Goal: Task Accomplishment & Management: Use online tool/utility

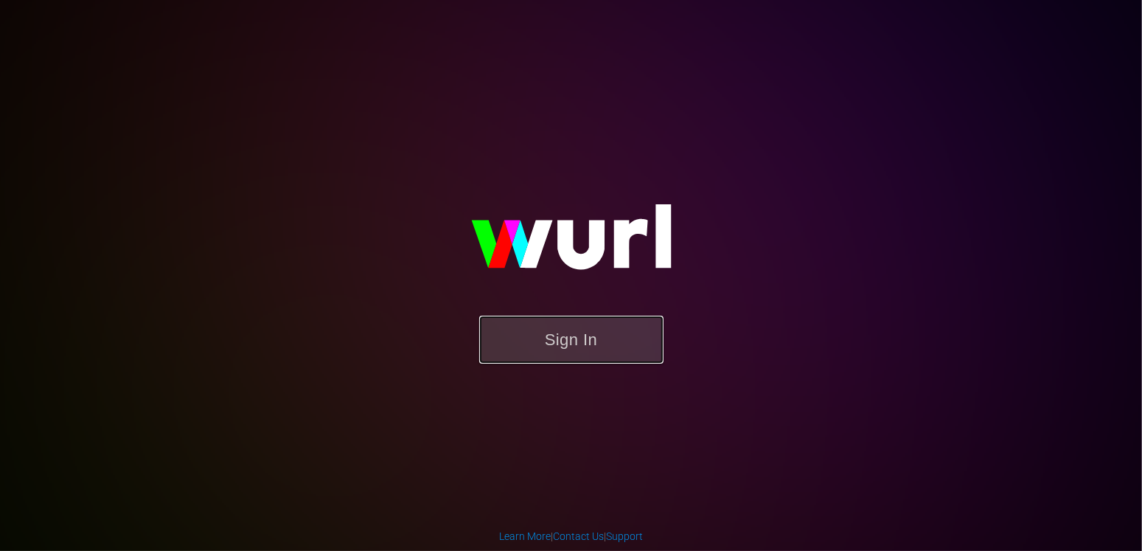
click at [599, 344] on button "Sign In" at bounding box center [571, 340] width 184 height 48
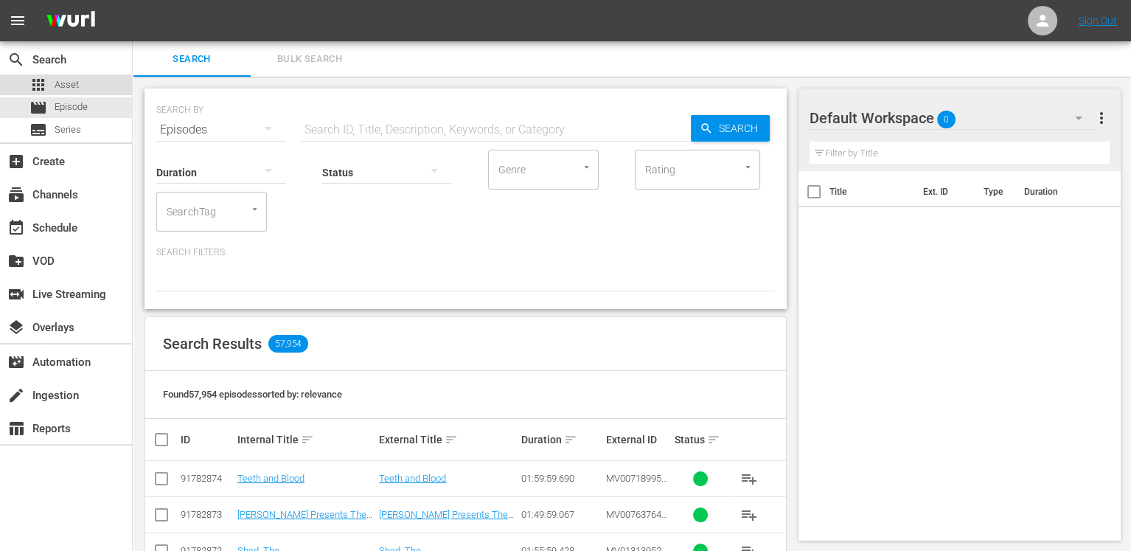
click at [66, 91] on span "Asset" at bounding box center [67, 84] width 24 height 15
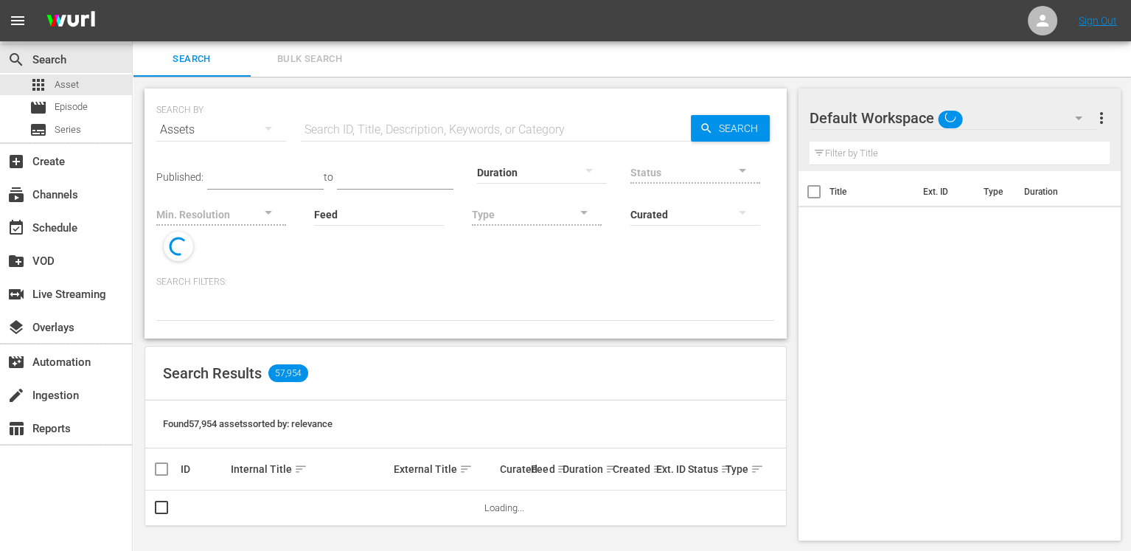
click at [419, 132] on input "text" at bounding box center [496, 129] width 390 height 35
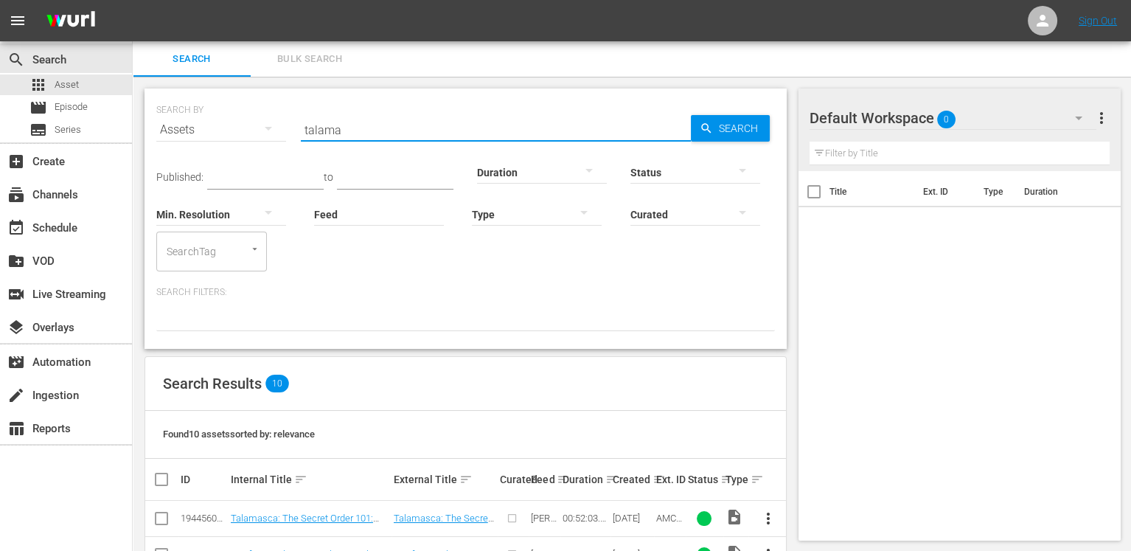
type input "talama"
click at [1019, 54] on div "Search Bulk Search" at bounding box center [632, 58] width 998 height 35
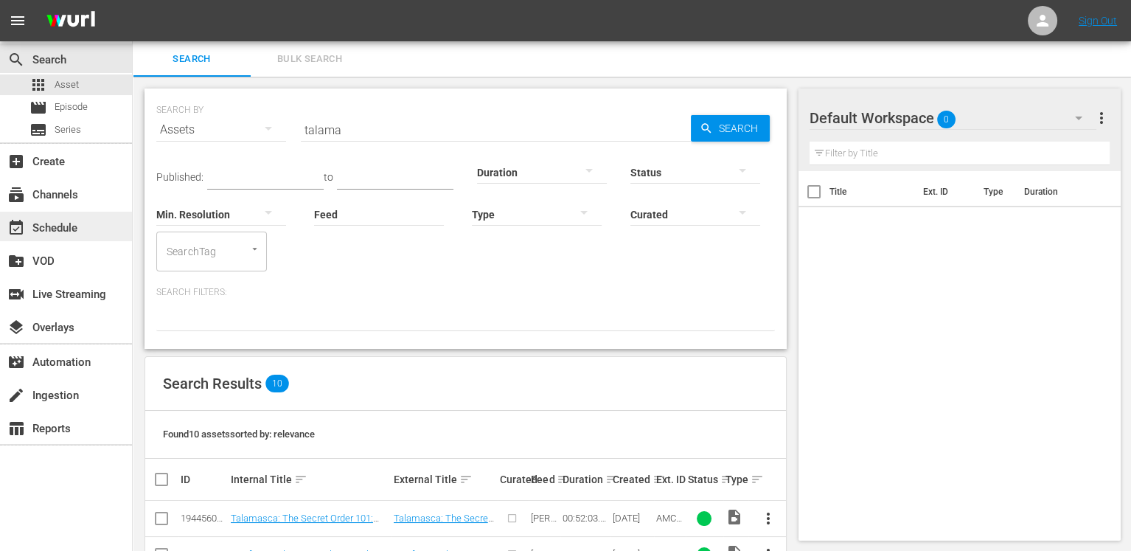
click at [77, 223] on div "event_available Schedule" at bounding box center [41, 225] width 83 height 13
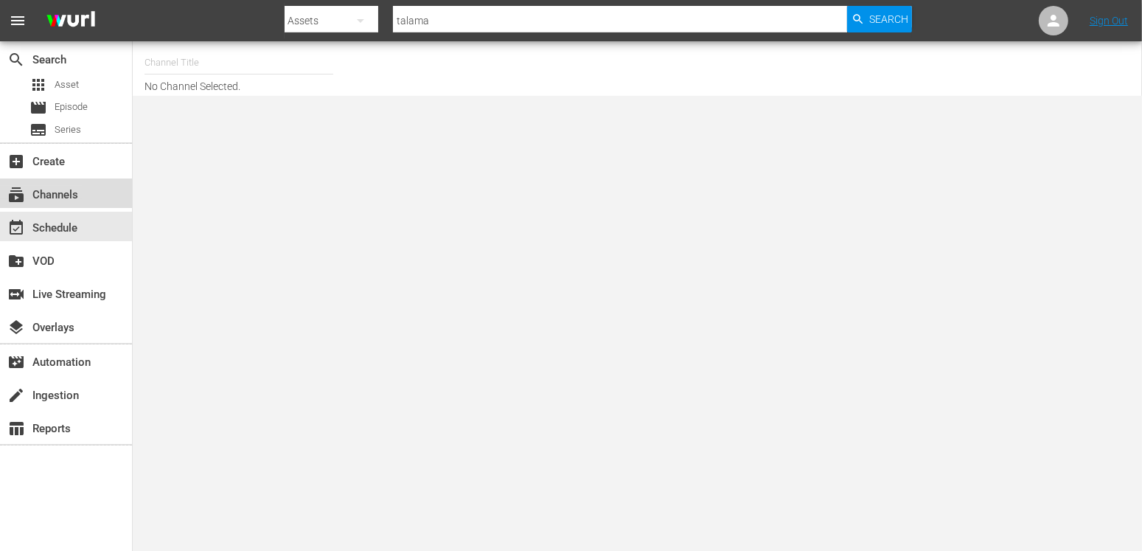
click at [79, 189] on div "subscriptions Channels" at bounding box center [41, 192] width 83 height 13
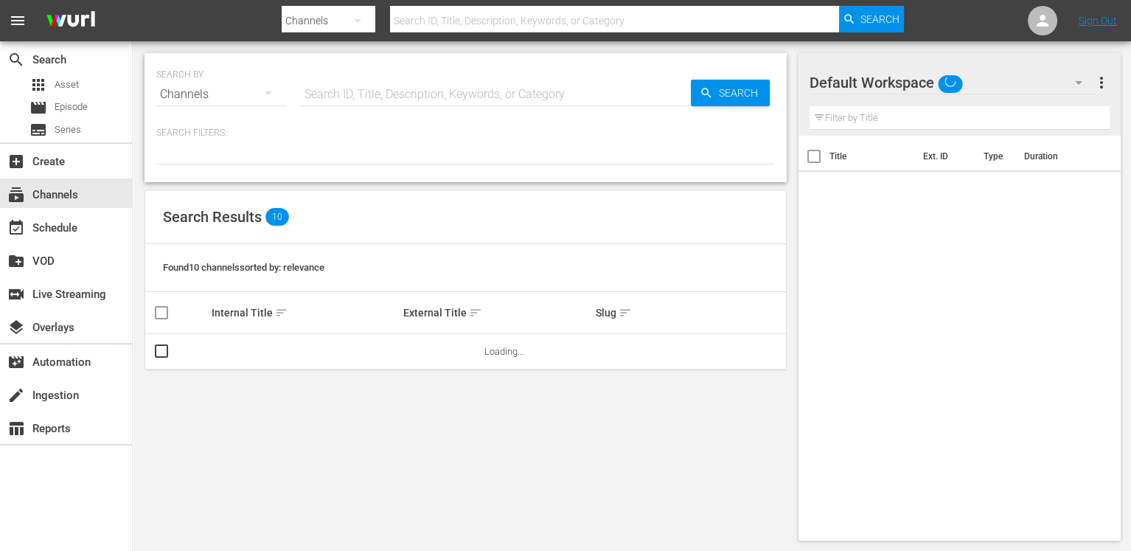
click at [583, 34] on div at bounding box center [593, 35] width 622 height 6
click at [587, 18] on input "text" at bounding box center [614, 20] width 449 height 35
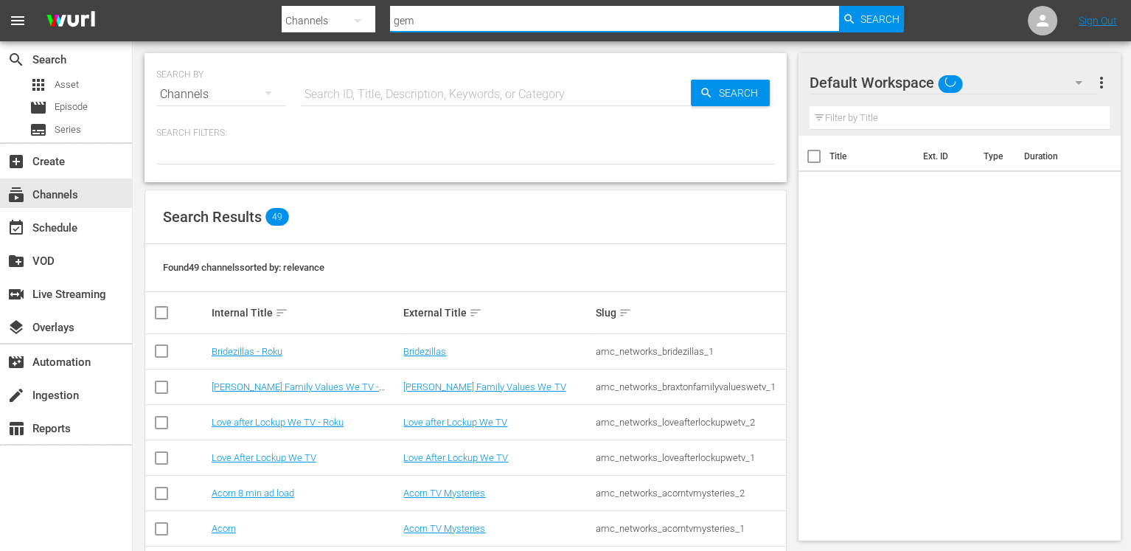
type input "gems"
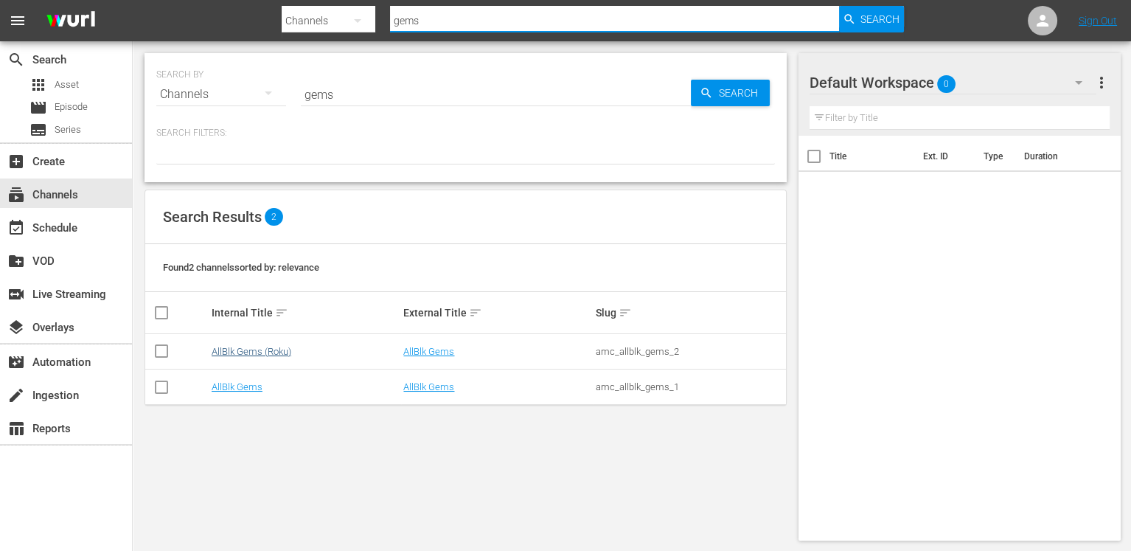
type input "gems"
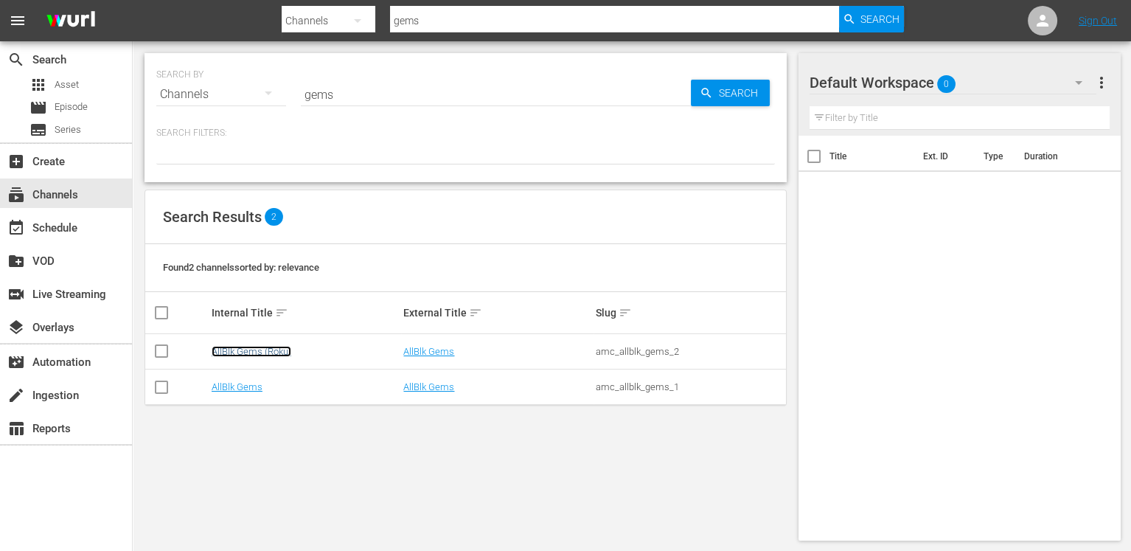
click at [259, 348] on link "AllBlk Gems (Roku)" at bounding box center [252, 351] width 80 height 11
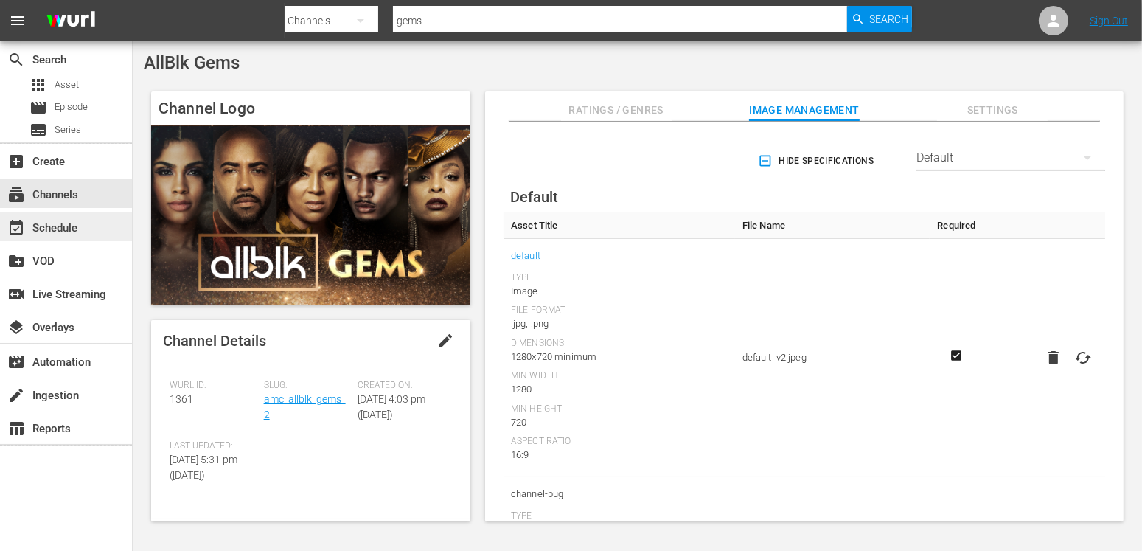
click at [70, 217] on div "event_available Schedule" at bounding box center [66, 226] width 132 height 29
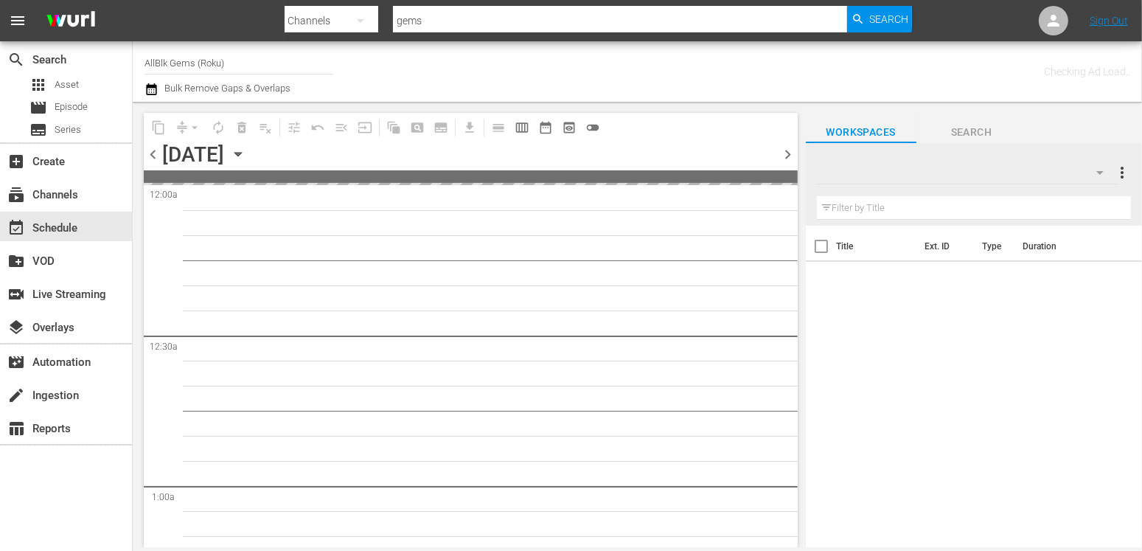
click at [246, 156] on icon "button" at bounding box center [238, 154] width 16 height 16
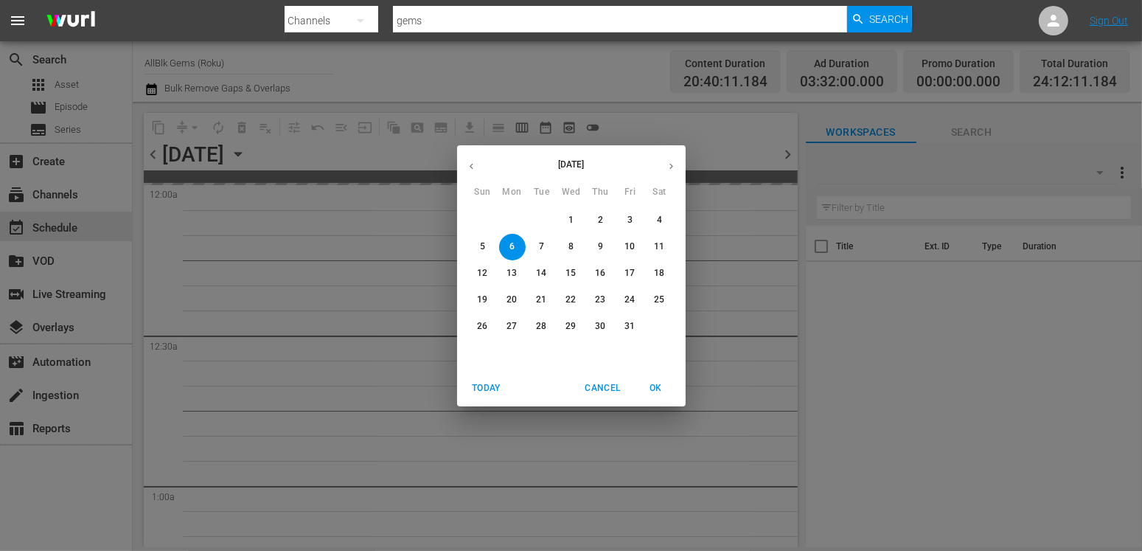
click at [624, 327] on p "31" at bounding box center [629, 326] width 10 height 13
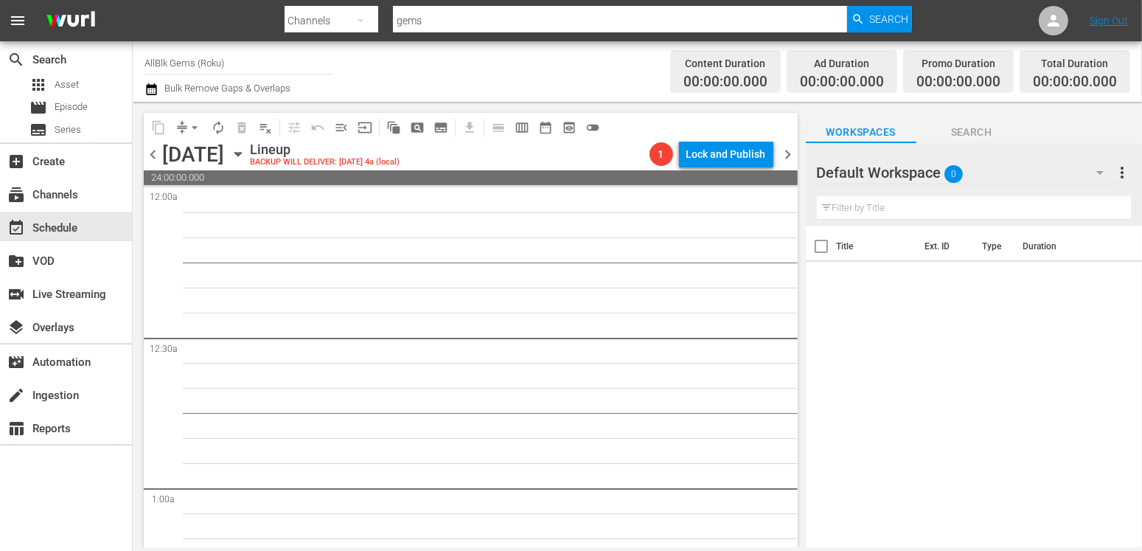
click at [246, 150] on div "Friday, October 31st October 31st" at bounding box center [204, 154] width 84 height 24
click at [246, 155] on div "Friday, October 31st October 31st" at bounding box center [204, 154] width 84 height 24
click at [241, 155] on icon "button" at bounding box center [237, 155] width 7 height 4
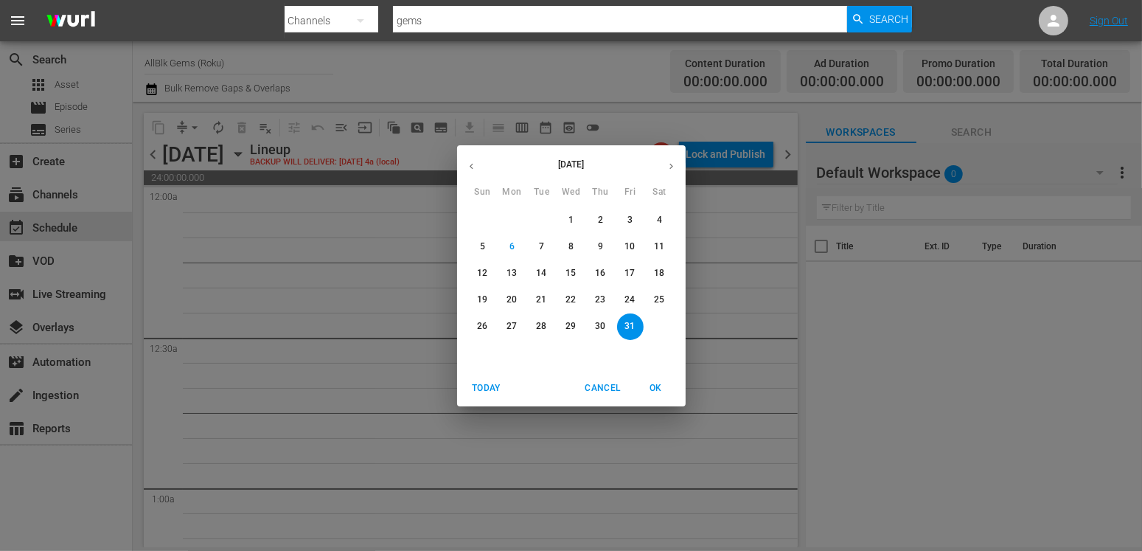
click at [546, 272] on span "14" at bounding box center [542, 273] width 27 height 13
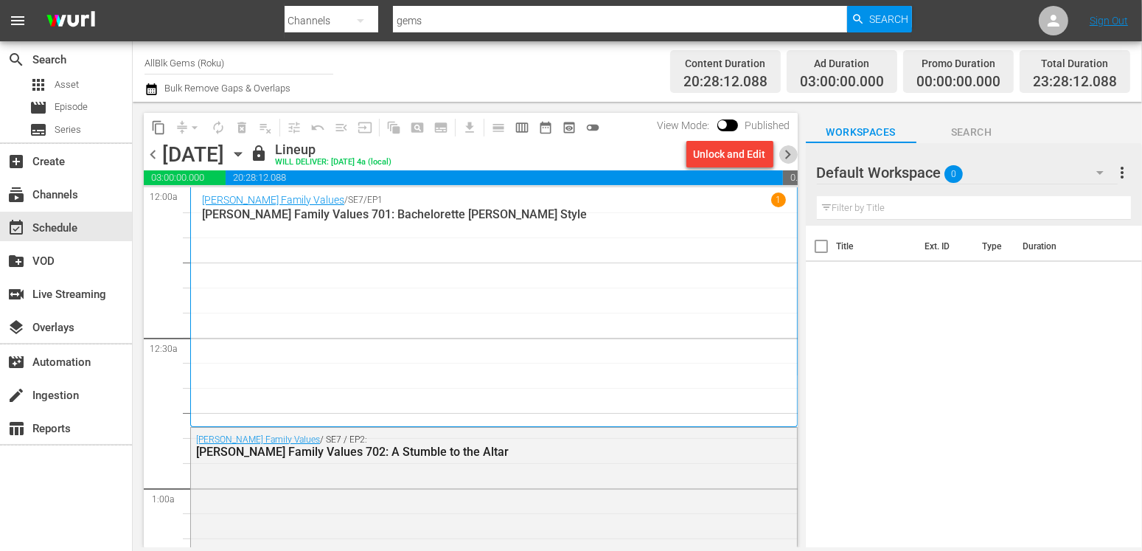
click at [785, 151] on span "chevron_right" at bounding box center [788, 154] width 18 height 18
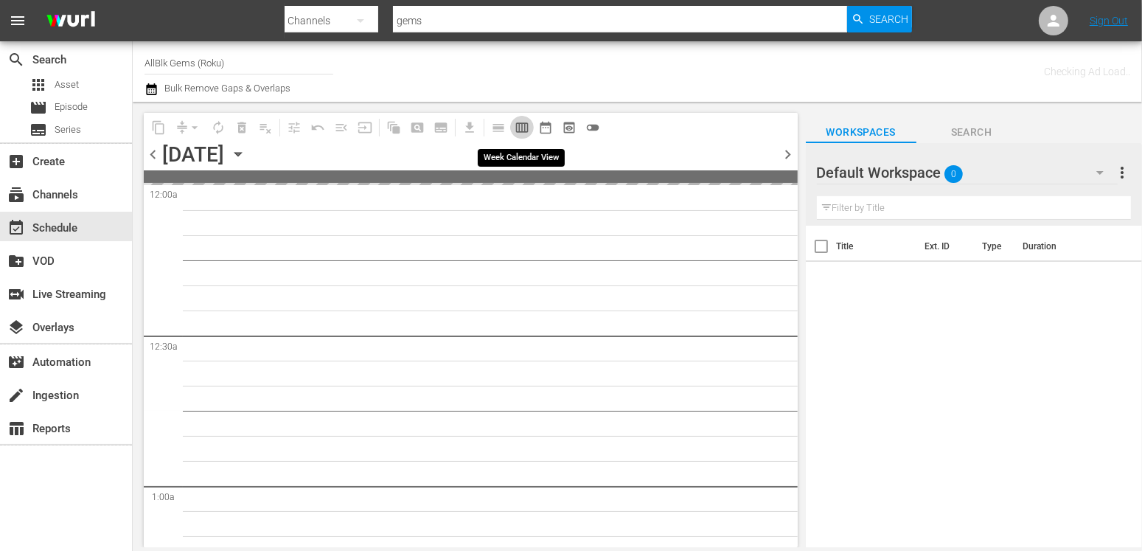
click at [519, 131] on span "calendar_view_week_outlined" at bounding box center [522, 127] width 15 height 15
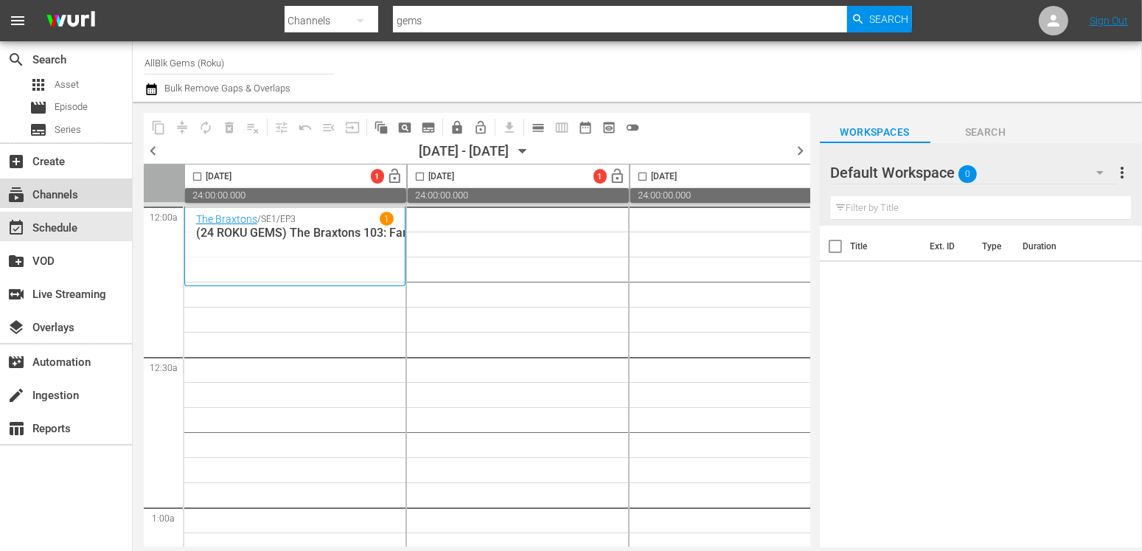
click at [55, 197] on div "subscriptions Channels" at bounding box center [41, 192] width 83 height 13
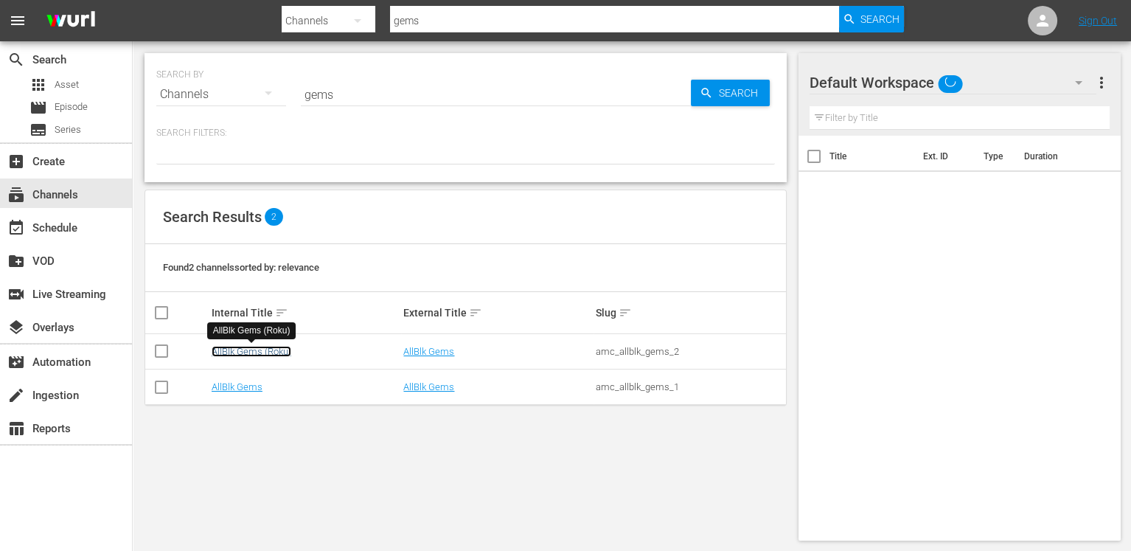
click at [262, 350] on link "AllBlk Gems (Roku)" at bounding box center [252, 351] width 80 height 11
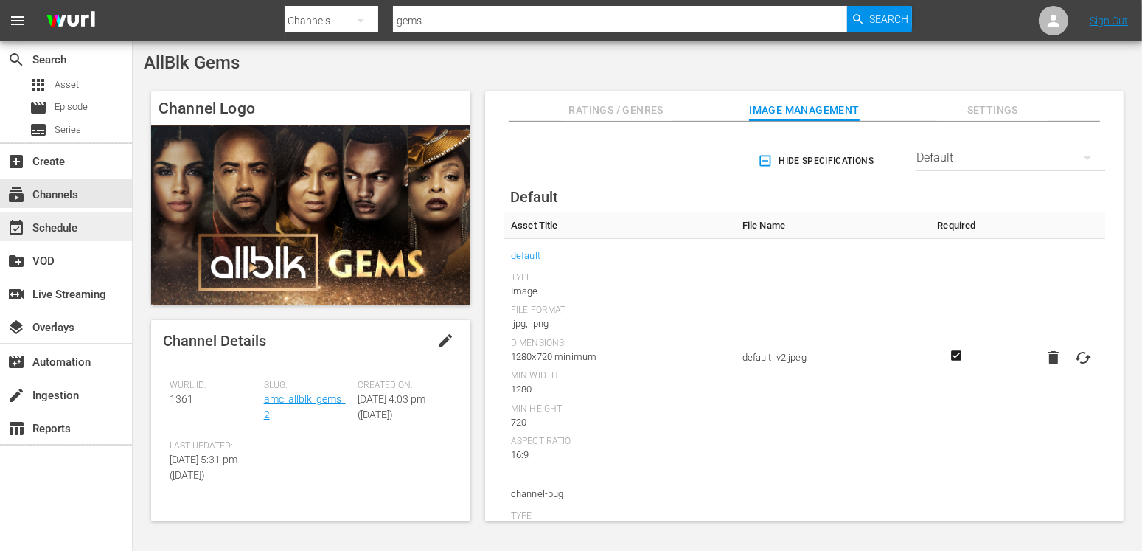
click at [64, 223] on div "event_available Schedule" at bounding box center [41, 225] width 83 height 13
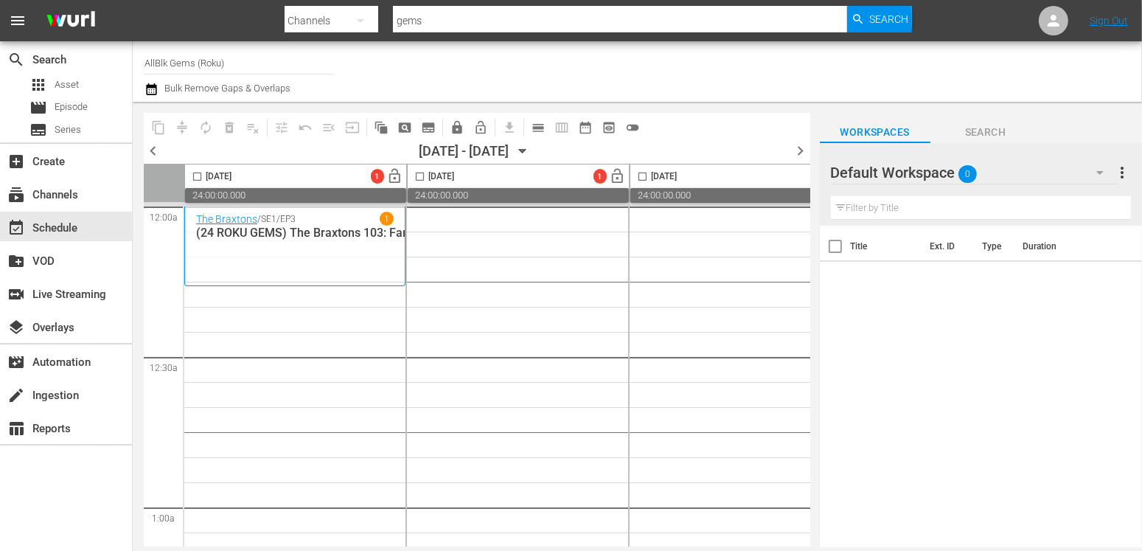
click at [798, 147] on span "chevron_right" at bounding box center [801, 151] width 18 height 18
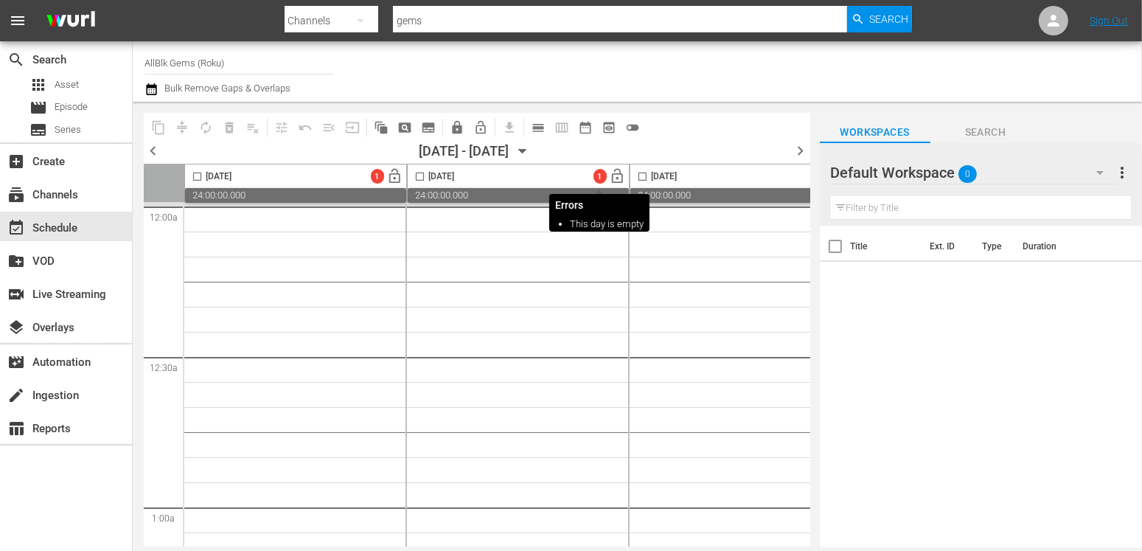
click at [594, 175] on span "1" at bounding box center [599, 177] width 13 height 10
